Goal: Information Seeking & Learning: Learn about a topic

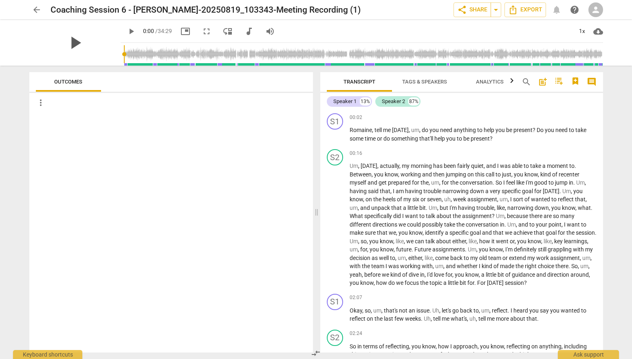
click at [71, 36] on span "play_arrow" at bounding box center [74, 42] width 21 height 21
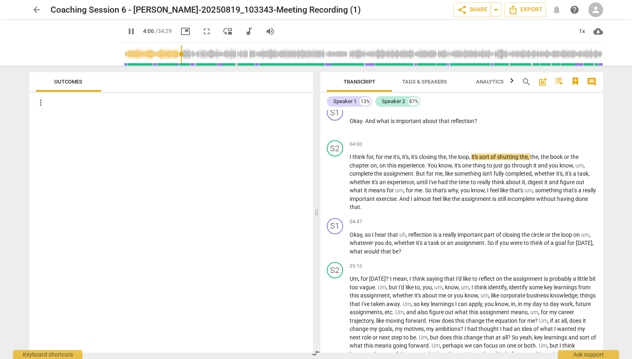
scroll to position [354, 0]
click at [583, 31] on div "1x" at bounding box center [581, 31] width 15 height 13
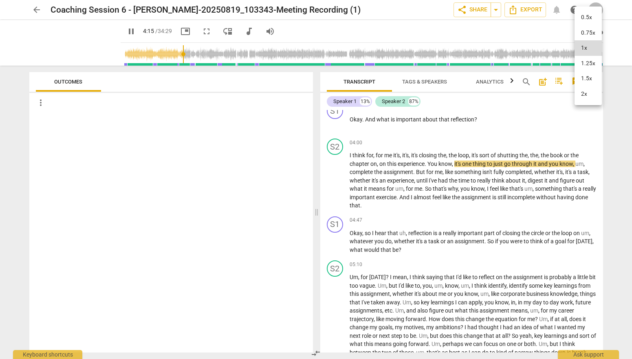
click at [586, 94] on li "2x" at bounding box center [587, 93] width 27 height 15
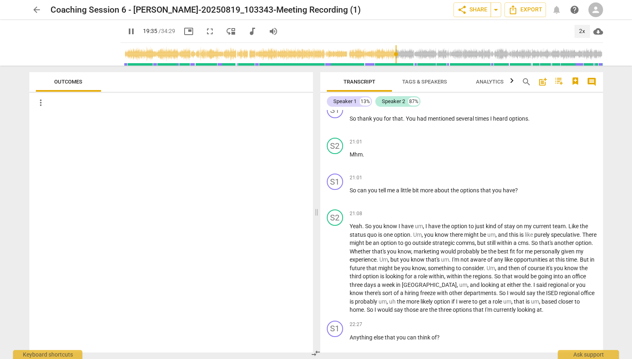
scroll to position [1847, 0]
click at [342, 97] on div "Speaker 1 13%" at bounding box center [349, 101] width 45 height 11
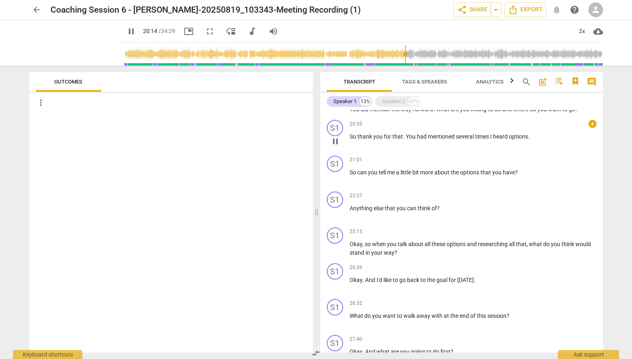
scroll to position [402, 0]
drag, startPoint x: 404, startPoint y: 142, endPoint x: 349, endPoint y: 142, distance: 55.4
click at [349, 140] on p "So thank you for that . You had mentioned several times I heard options ." at bounding box center [472, 136] width 247 height 9
copy p "So thank you for that ."
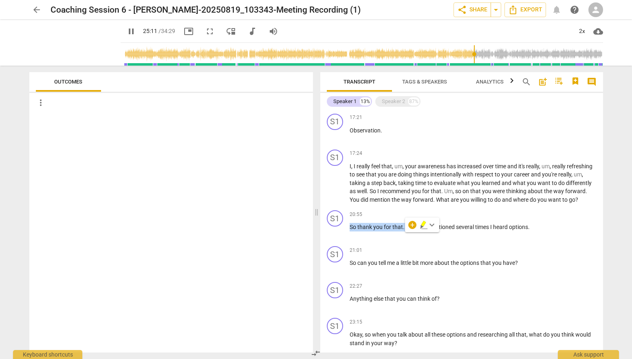
scroll to position [309, 0]
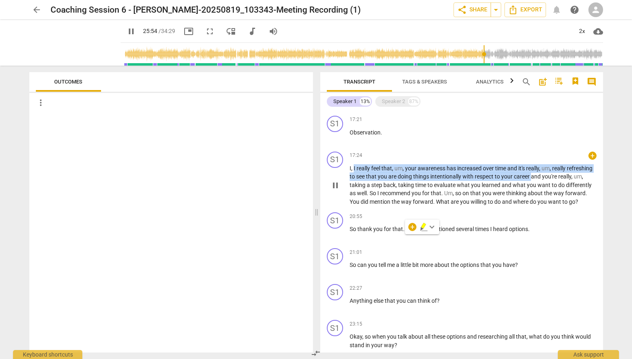
drag, startPoint x: 353, startPoint y: 167, endPoint x: 559, endPoint y: 177, distance: 206.3
click at [559, 177] on p "I , I really feel that , um , your awareness has increased over time and it's r…" at bounding box center [472, 185] width 247 height 42
copy p "I really feel that , um , your awareness has increased over time and it's reall…"
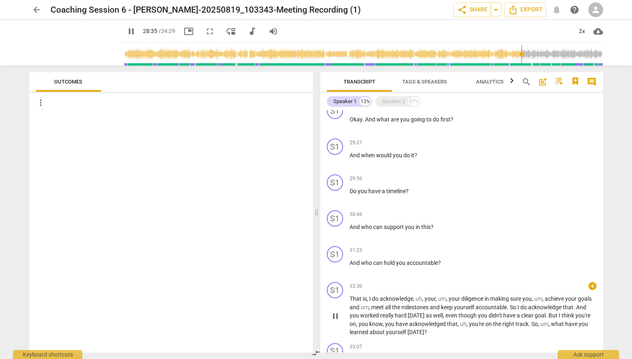
scroll to position [557, 0]
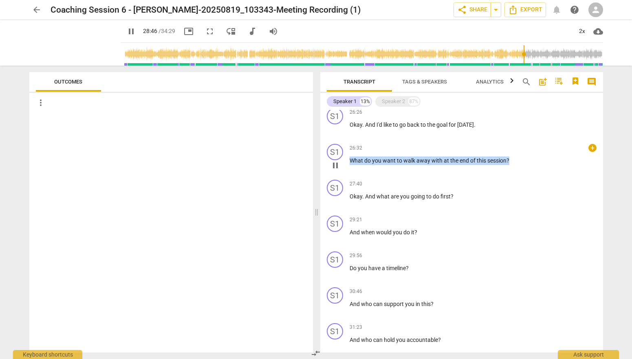
drag, startPoint x: 351, startPoint y: 169, endPoint x: 530, endPoint y: 180, distance: 179.9
click at [530, 173] on div "26:32 + keyboard_arrow_right What do you want to walk away with at the end of t…" at bounding box center [472, 158] width 247 height 29
copy p "What do you want to walk away with at the end of this session ?"
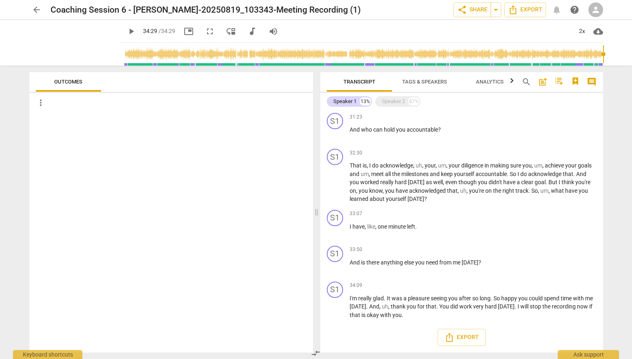
click at [126, 33] on span "play_arrow" at bounding box center [131, 31] width 10 height 10
click at [126, 31] on span "play_arrow" at bounding box center [131, 31] width 10 height 10
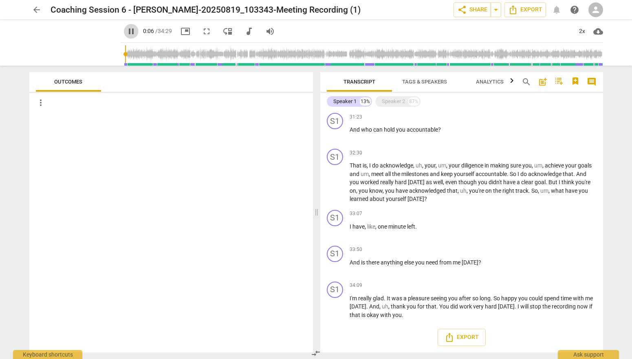
click at [126, 34] on span "pause" at bounding box center [131, 31] width 10 height 10
click at [126, 31] on span "play_arrow" at bounding box center [131, 31] width 10 height 10
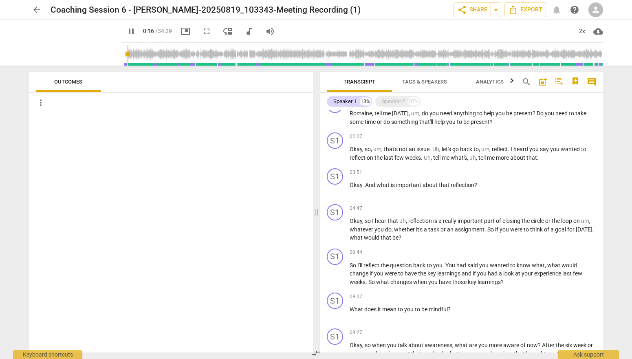
click at [126, 33] on span "pause" at bounding box center [131, 31] width 10 height 10
type input "17"
